Goal: Task Accomplishment & Management: Manage account settings

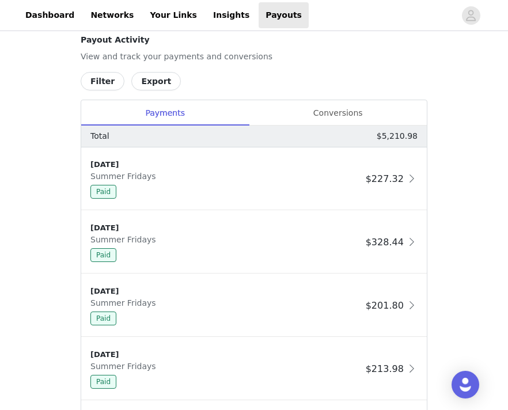
scroll to position [581, 0]
click at [365, 108] on div "Conversions" at bounding box center [338, 114] width 178 height 26
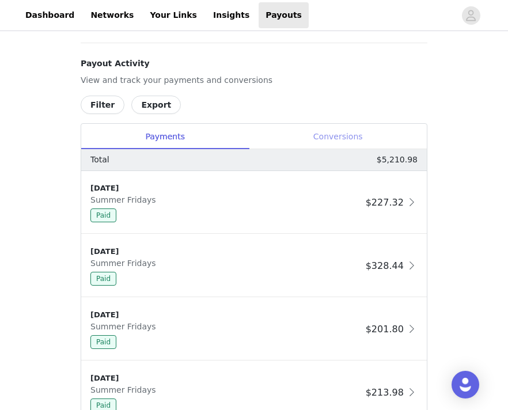
click at [390, 131] on div "Conversions" at bounding box center [338, 137] width 178 height 26
